Goal: Transaction & Acquisition: Purchase product/service

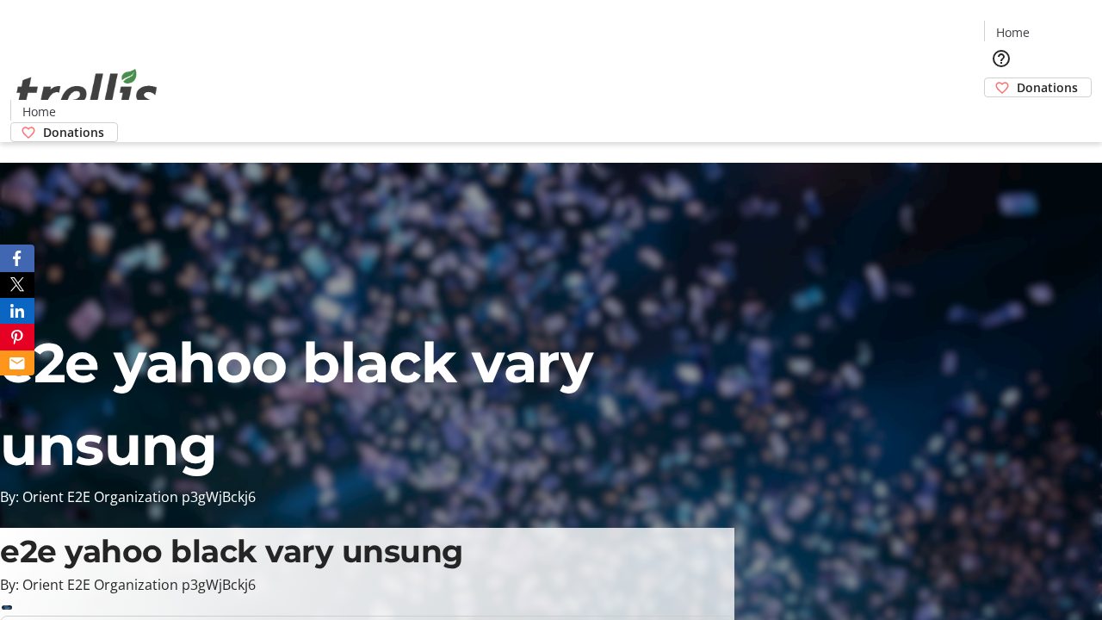
click at [1017, 78] on span "Donations" at bounding box center [1047, 87] width 61 height 18
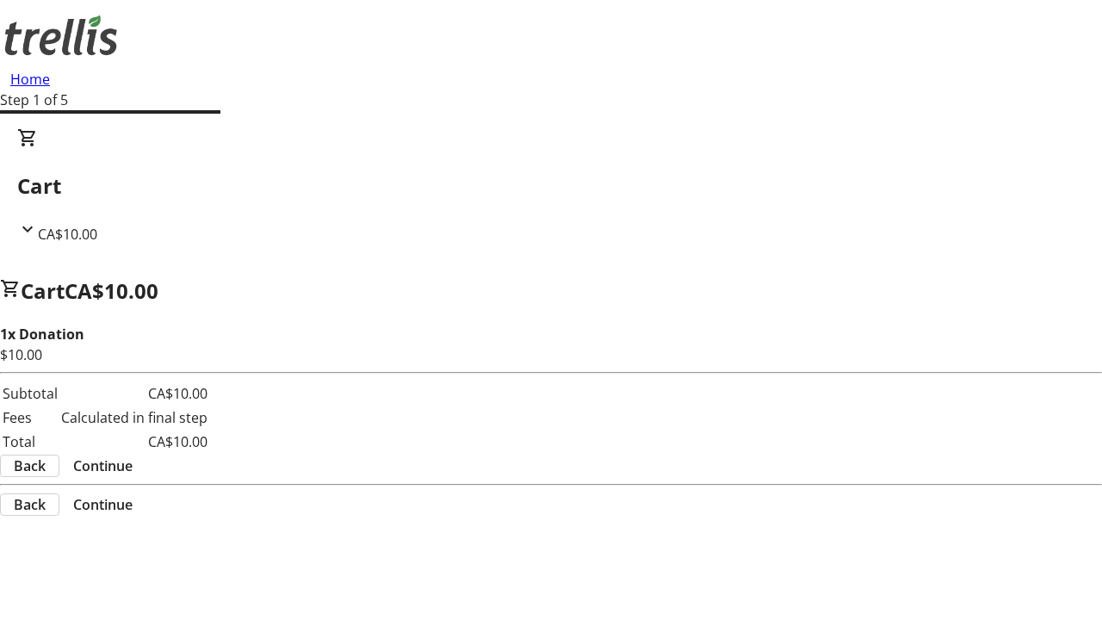
select select "CA"
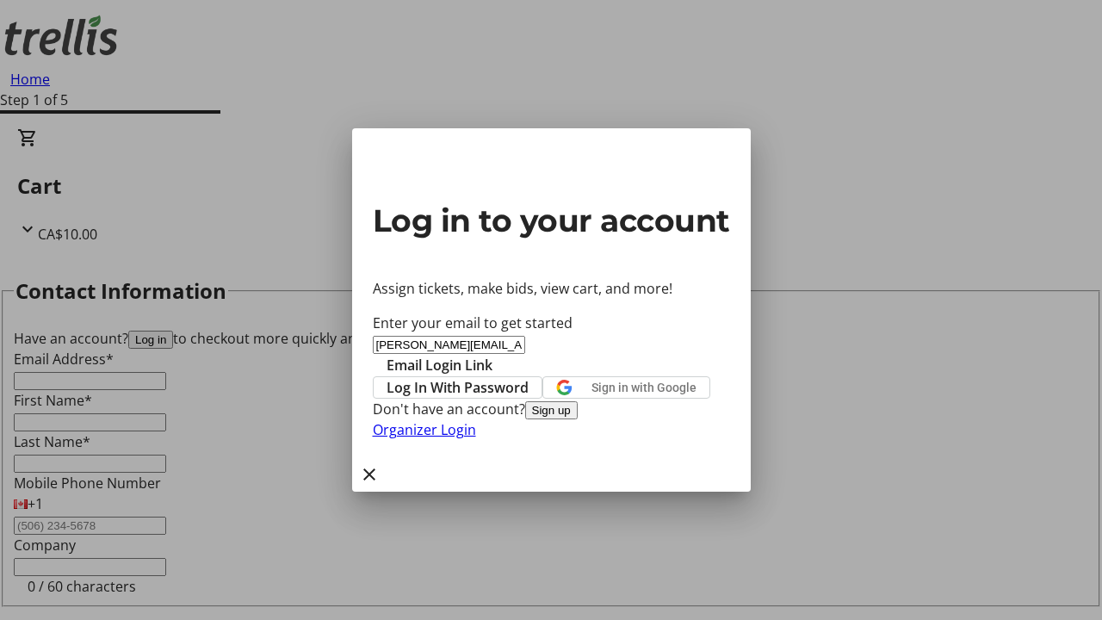
type input "[PERSON_NAME][EMAIL_ADDRESS][DOMAIN_NAME]"
click at [493, 355] on span "Email Login Link" at bounding box center [440, 365] width 106 height 21
